Goal: Navigation & Orientation: Find specific page/section

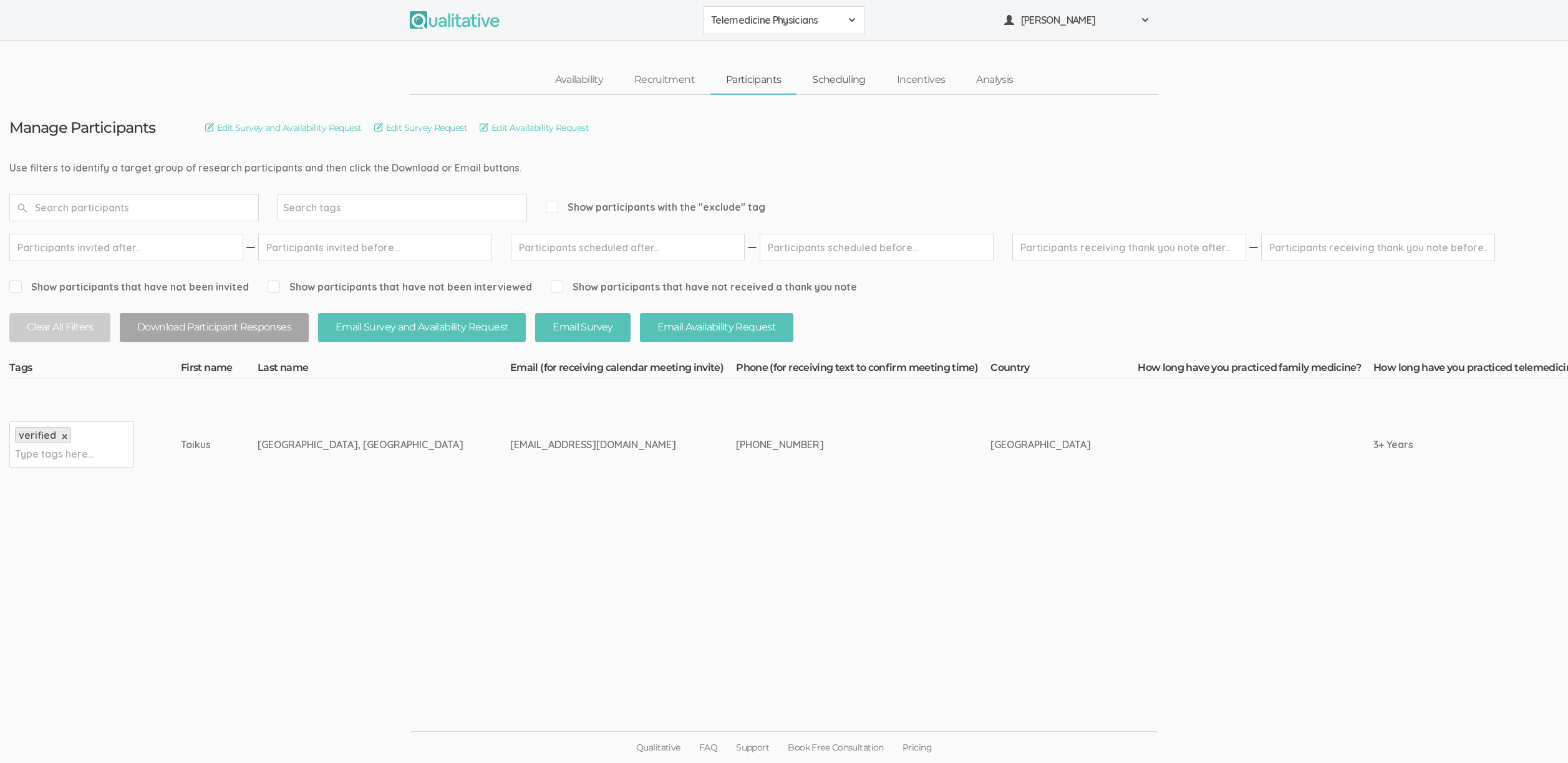
click at [834, 83] on link "Scheduling" at bounding box center [839, 80] width 85 height 27
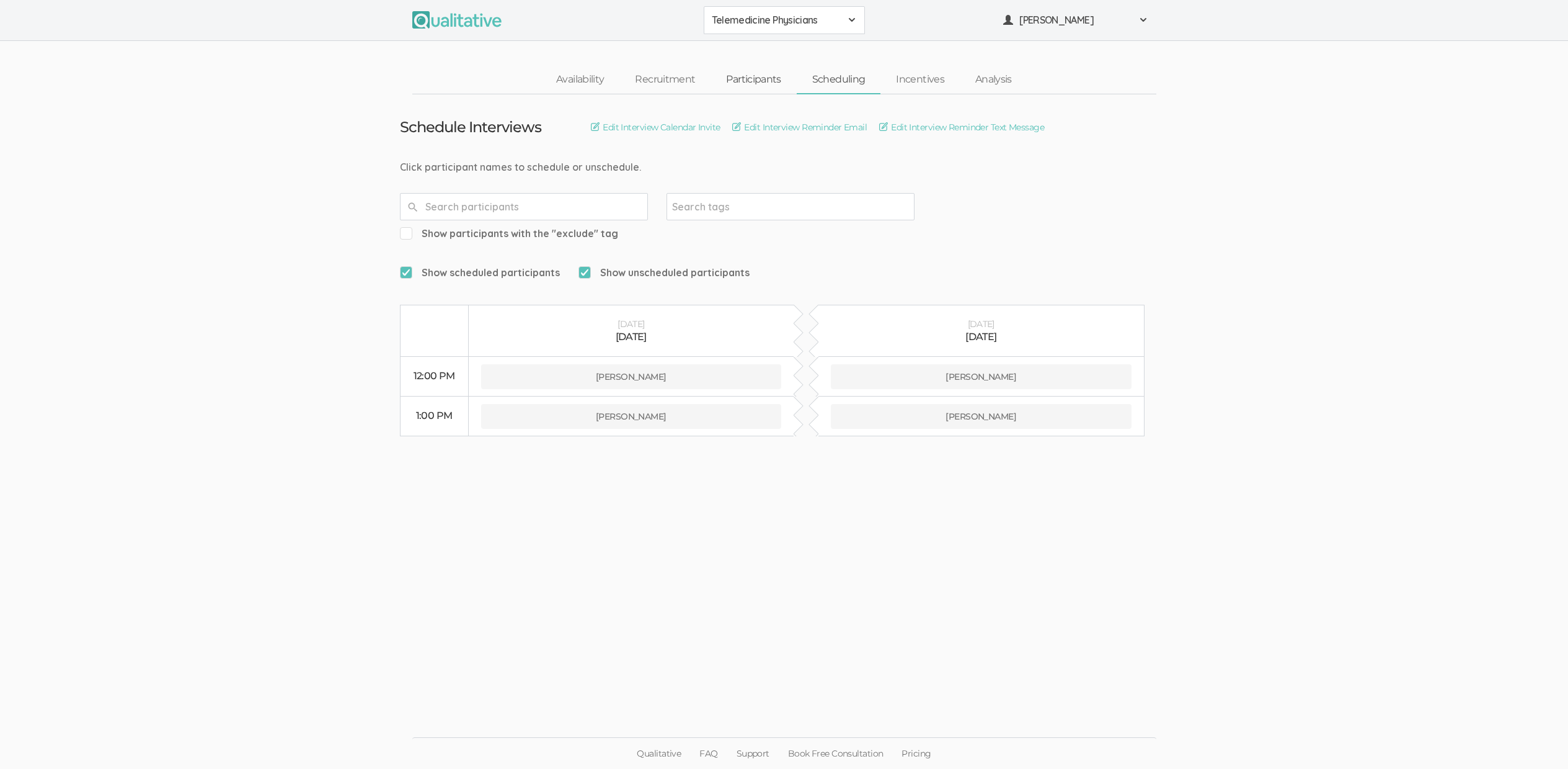
click at [761, 89] on link "Participants" at bounding box center [753, 80] width 85 height 27
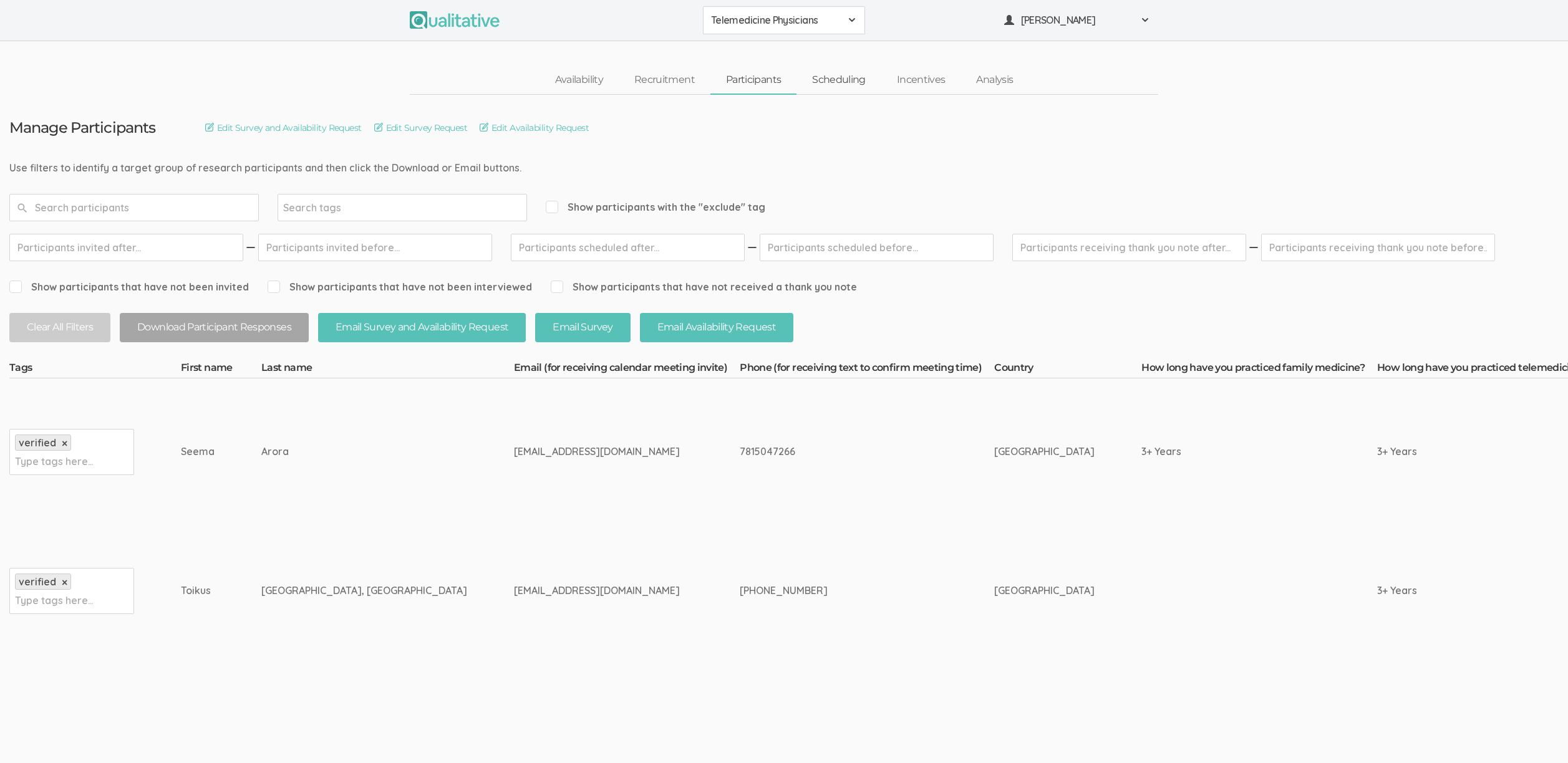
click at [848, 91] on link "Scheduling" at bounding box center [839, 80] width 85 height 27
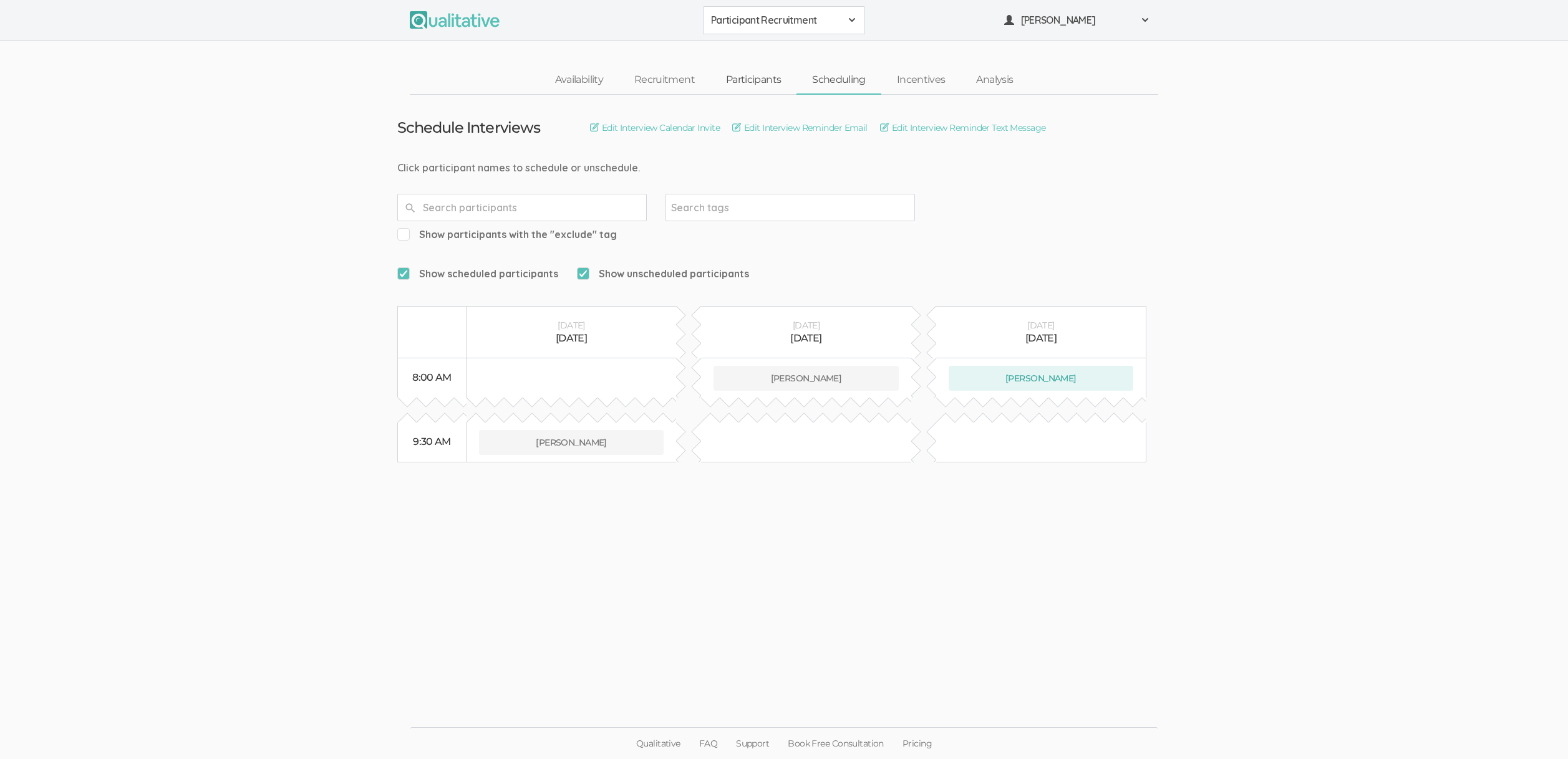
click at [749, 78] on link "Participants" at bounding box center [753, 80] width 86 height 27
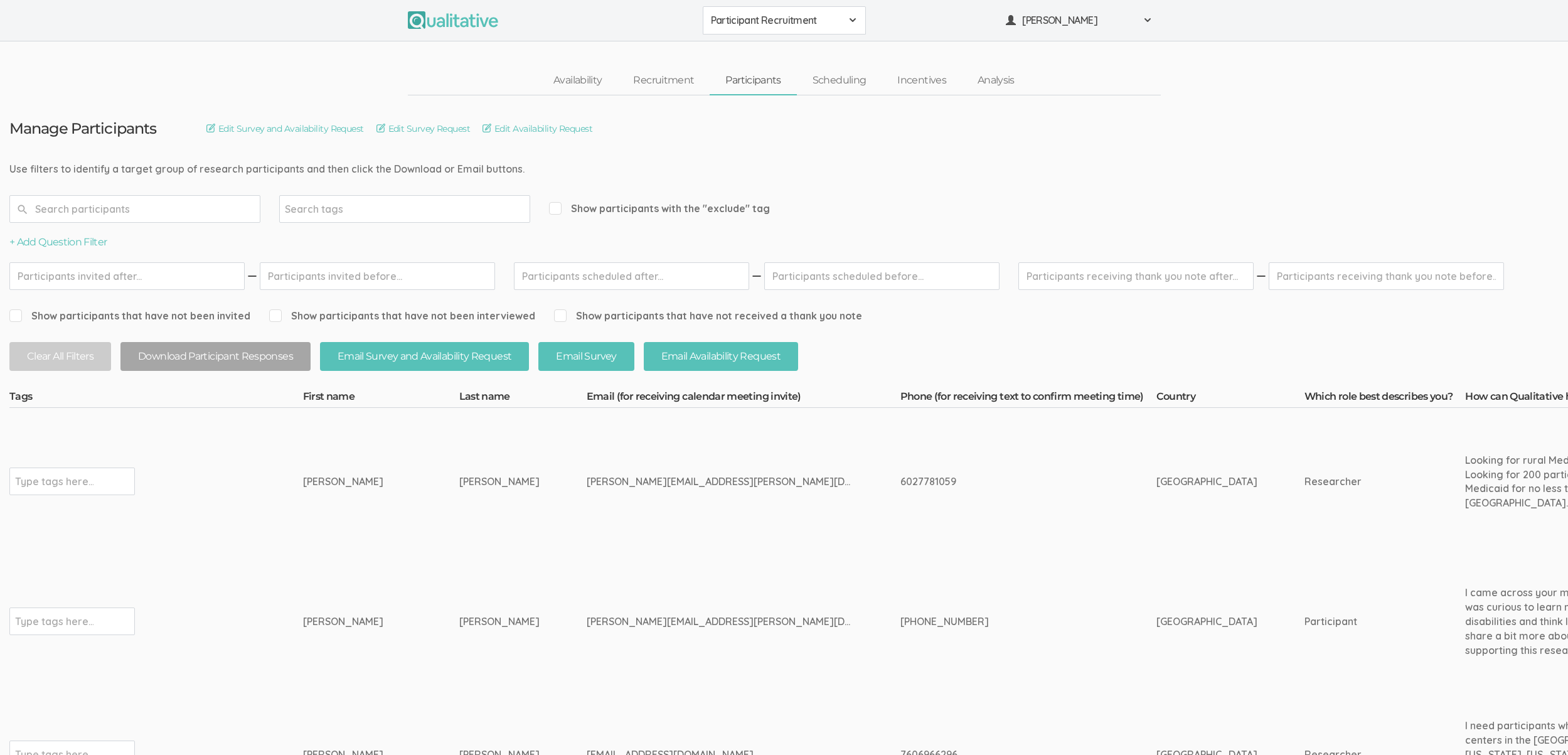
click at [460, 573] on td "Nolan" at bounding box center [523, 622] width 128 height 133
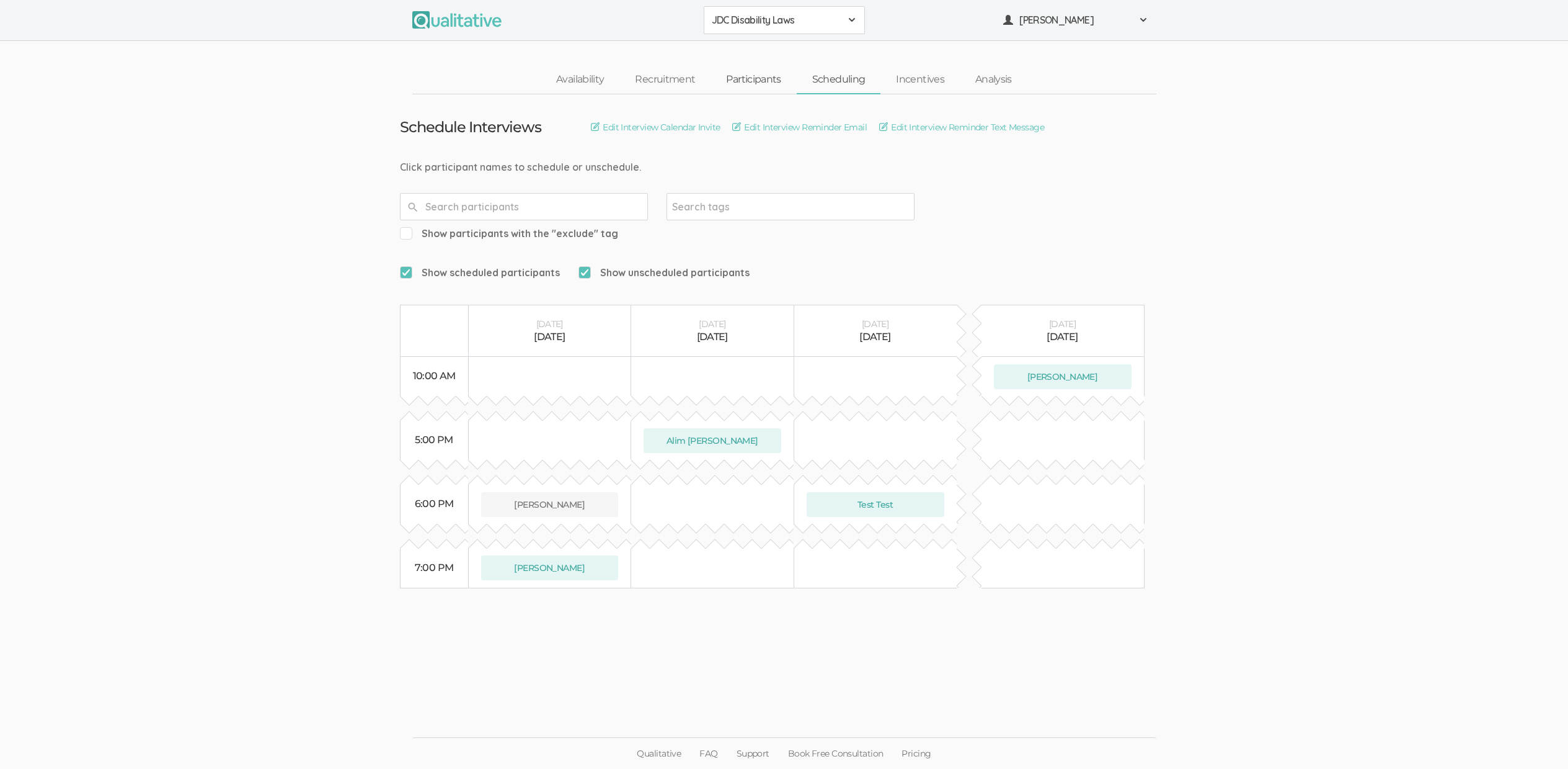
click at [757, 79] on link "Participants" at bounding box center [753, 80] width 85 height 27
